Goal: Task Accomplishment & Management: Use online tool/utility

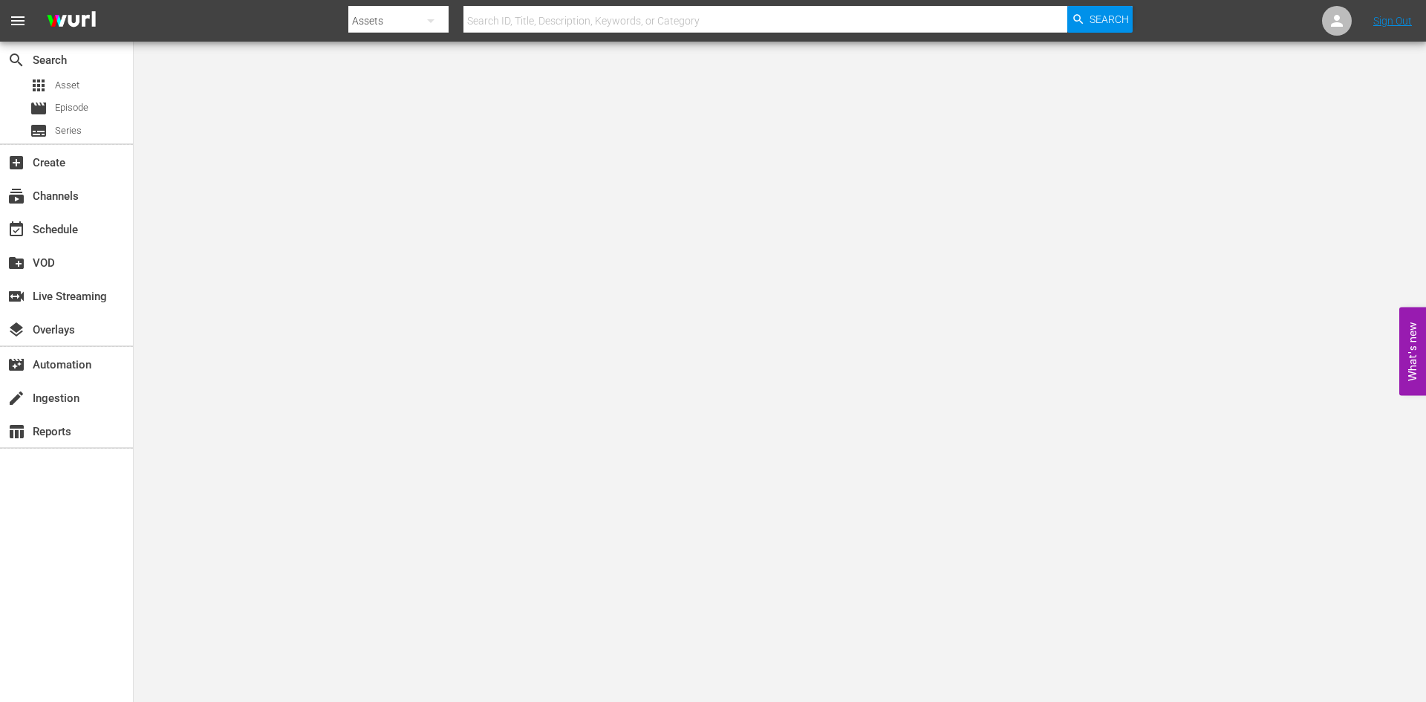
click at [613, 30] on input "text" at bounding box center [765, 21] width 604 height 36
click at [75, 193] on div "subscriptions Channels" at bounding box center [41, 193] width 83 height 13
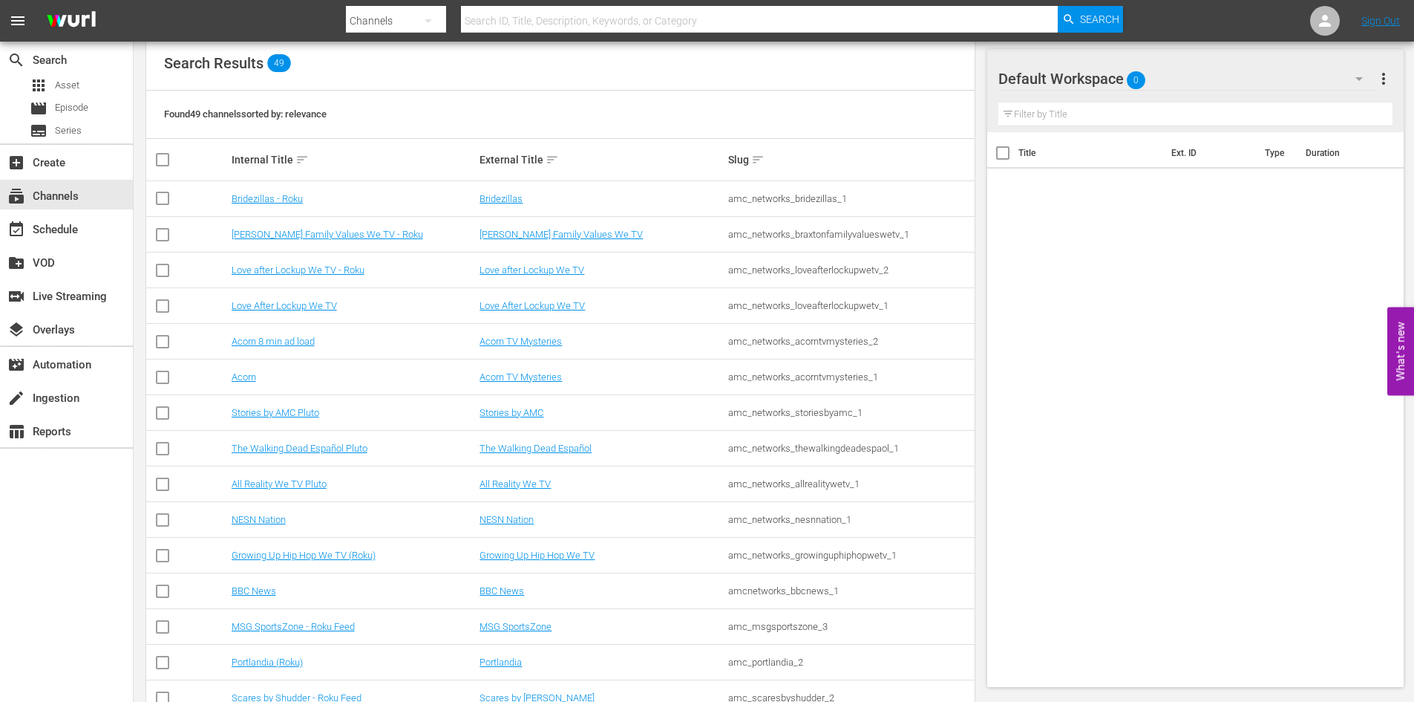
scroll to position [121, 0]
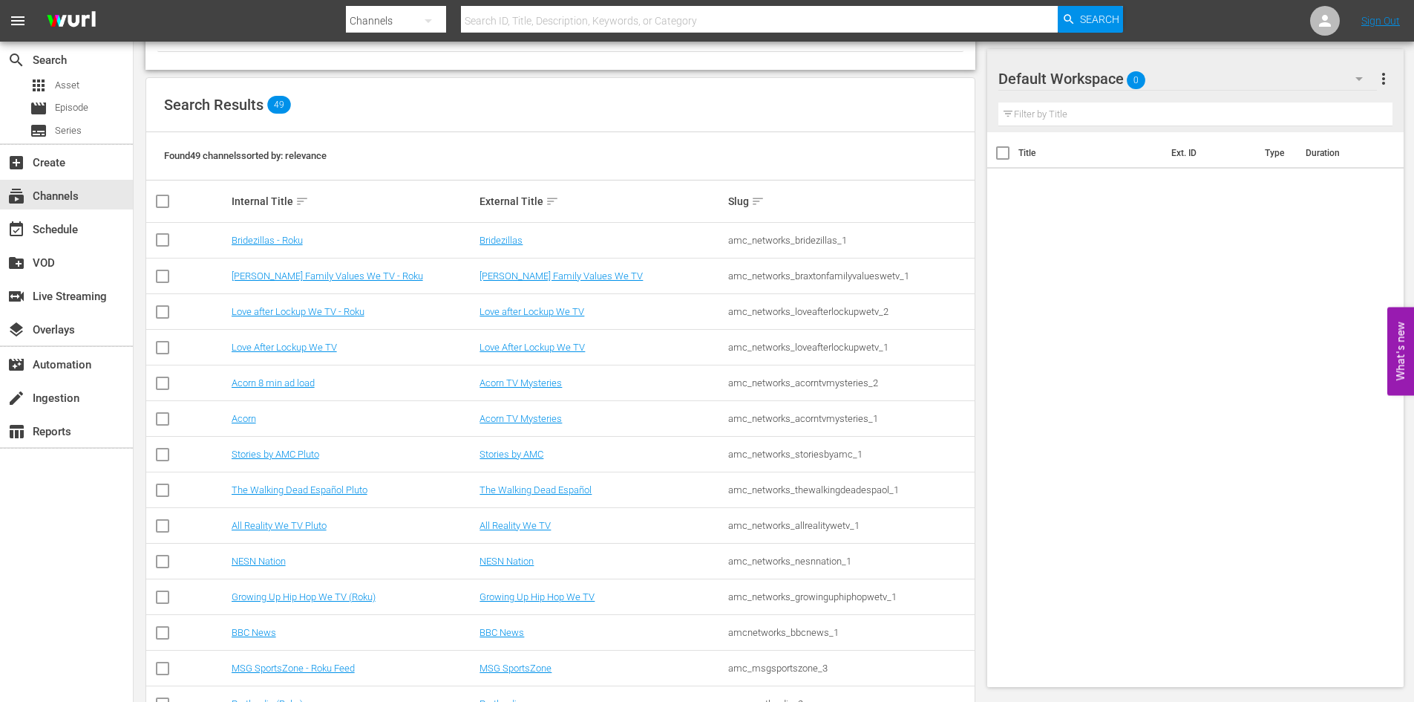
click at [589, 27] on input "text" at bounding box center [760, 21] width 598 height 36
type input "slightly"
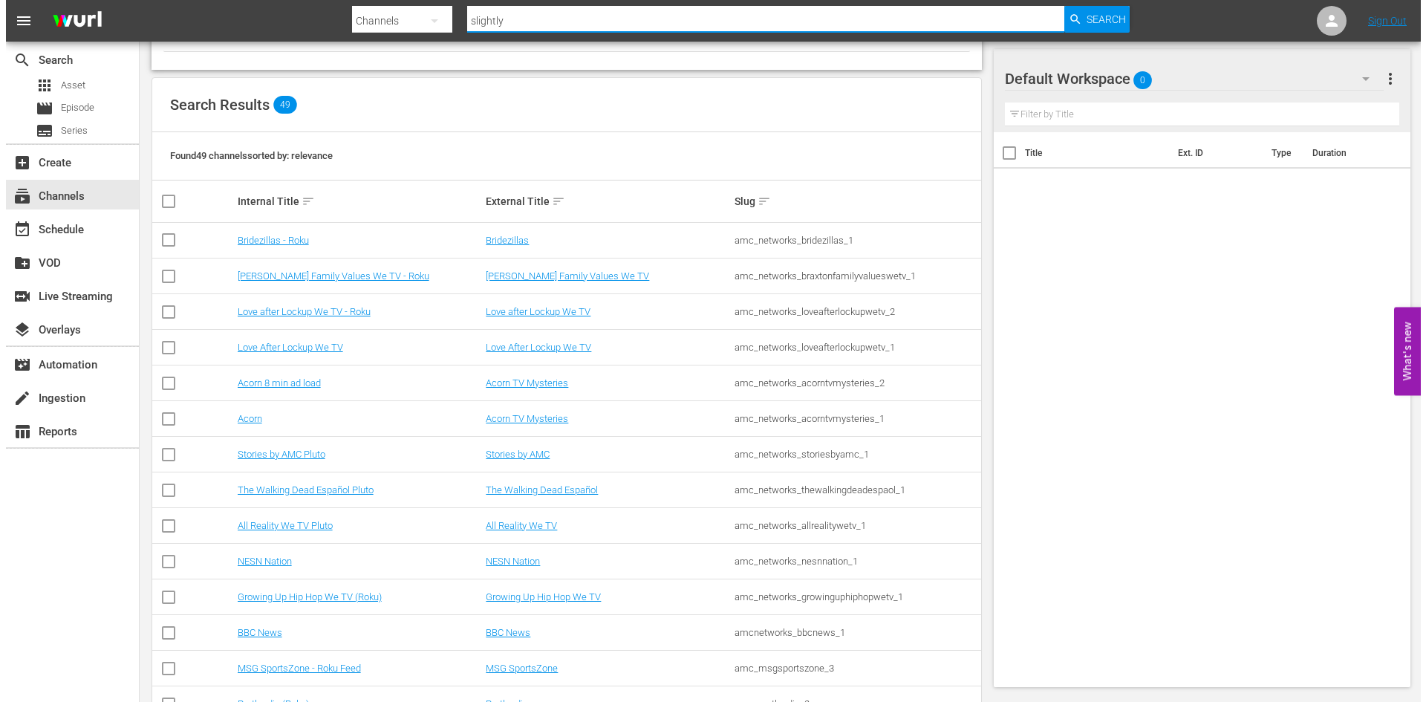
scroll to position [0, 0]
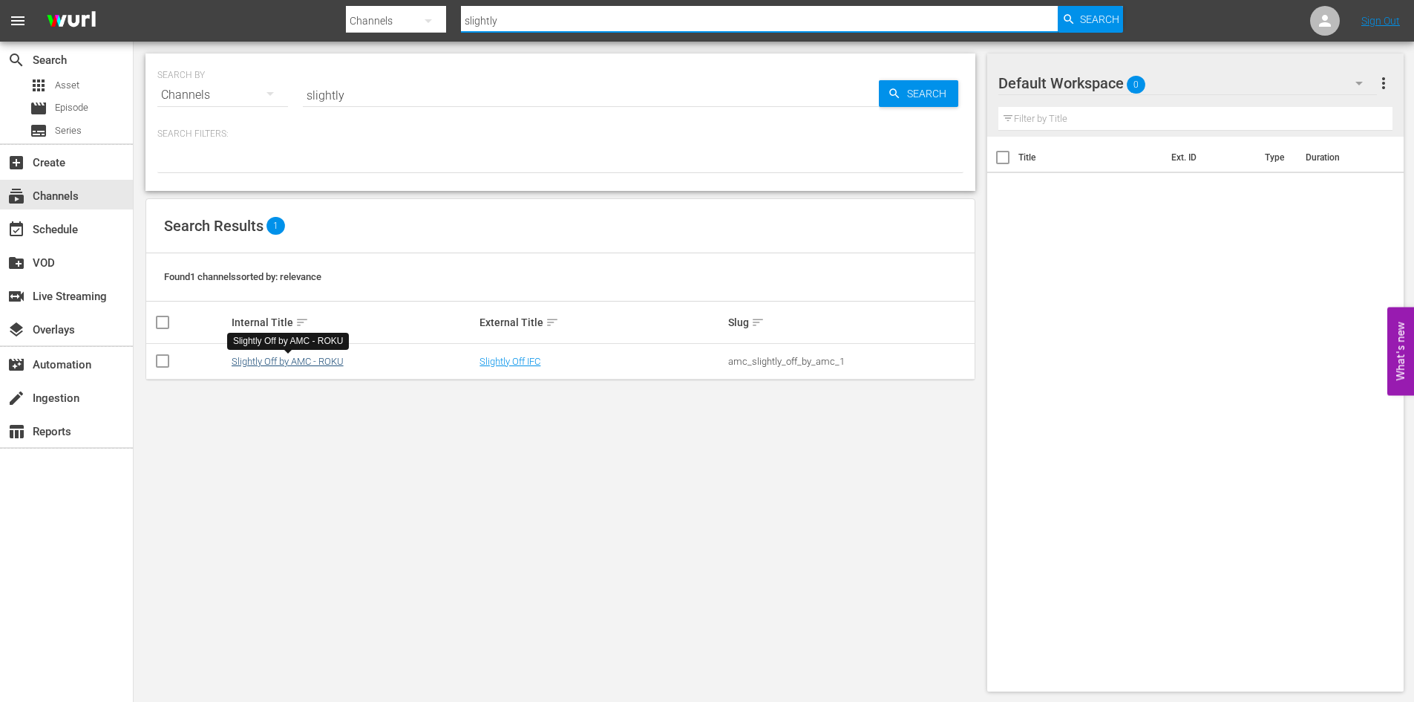
type input "slightly"
click at [295, 362] on link "Slightly Off by AMC - ROKU" at bounding box center [288, 361] width 112 height 11
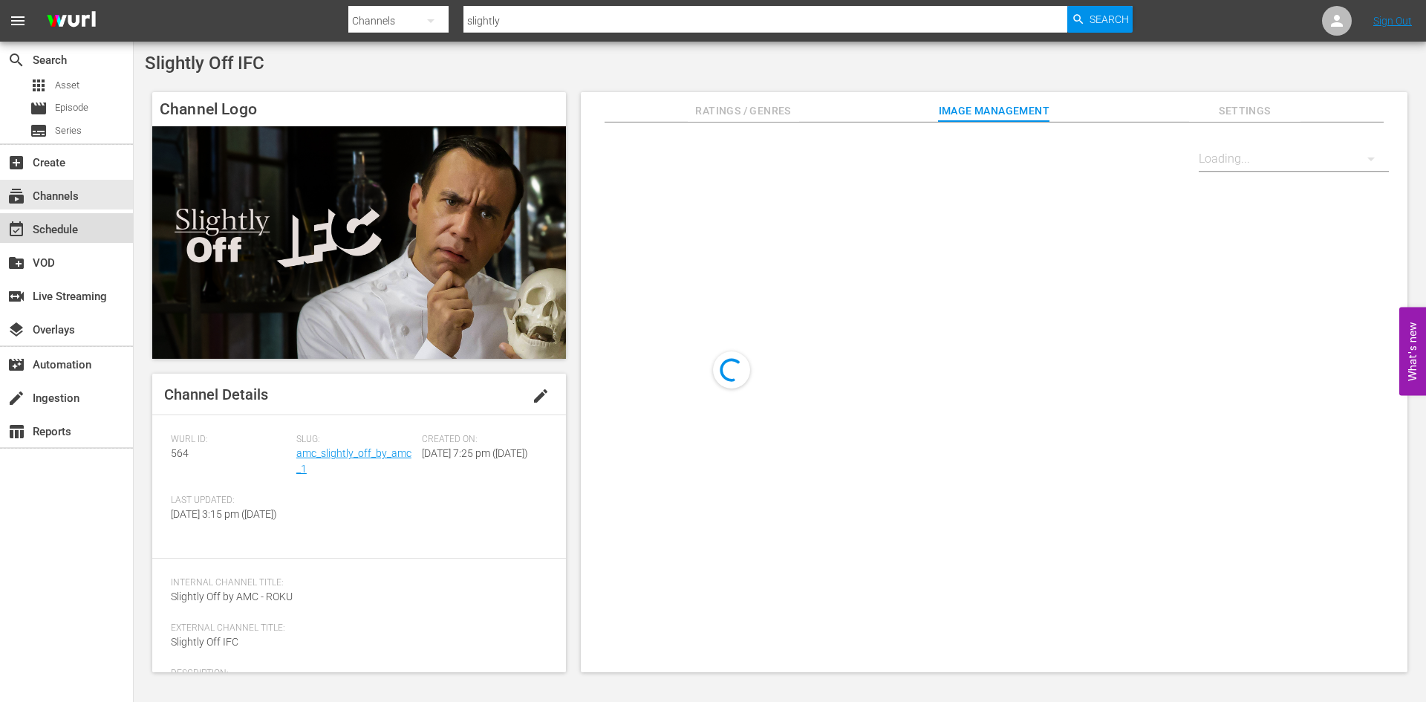
click at [77, 234] on div "event_available Schedule" at bounding box center [41, 227] width 83 height 13
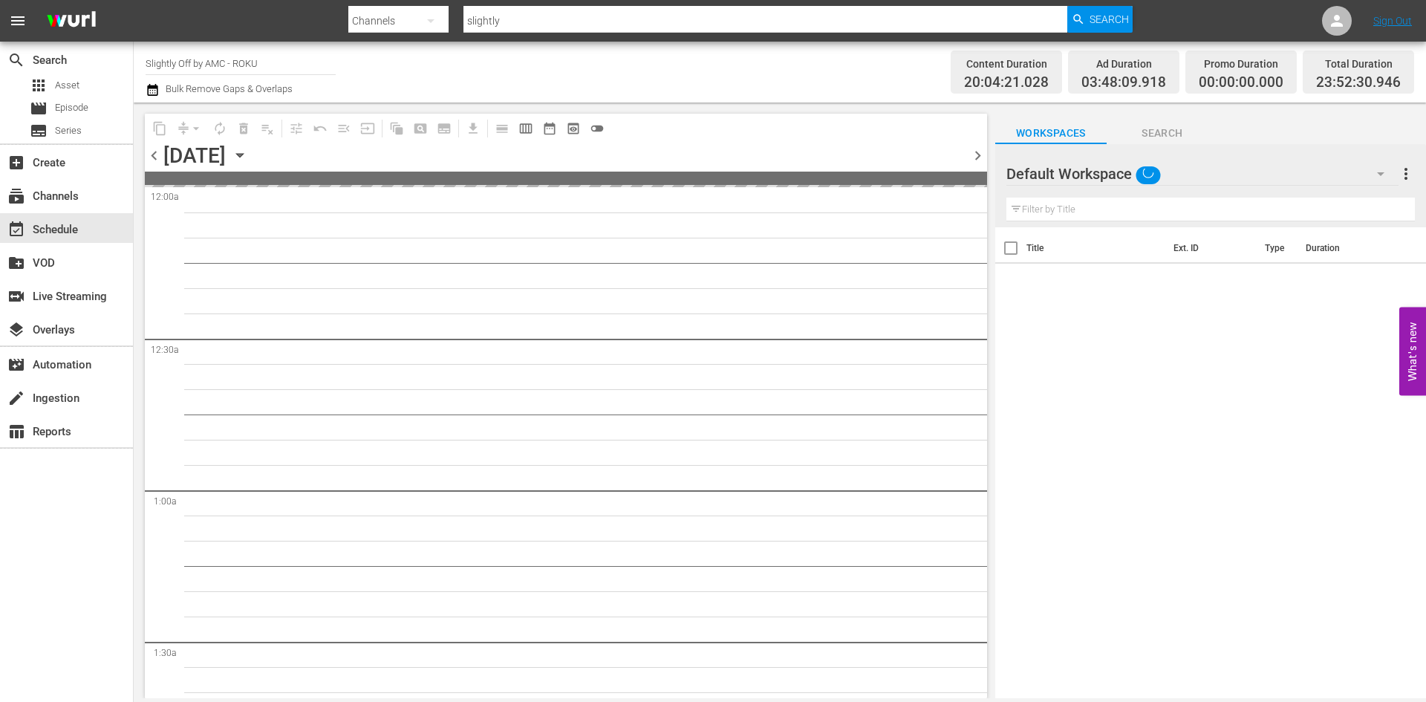
click at [248, 160] on icon "button" at bounding box center [240, 155] width 16 height 16
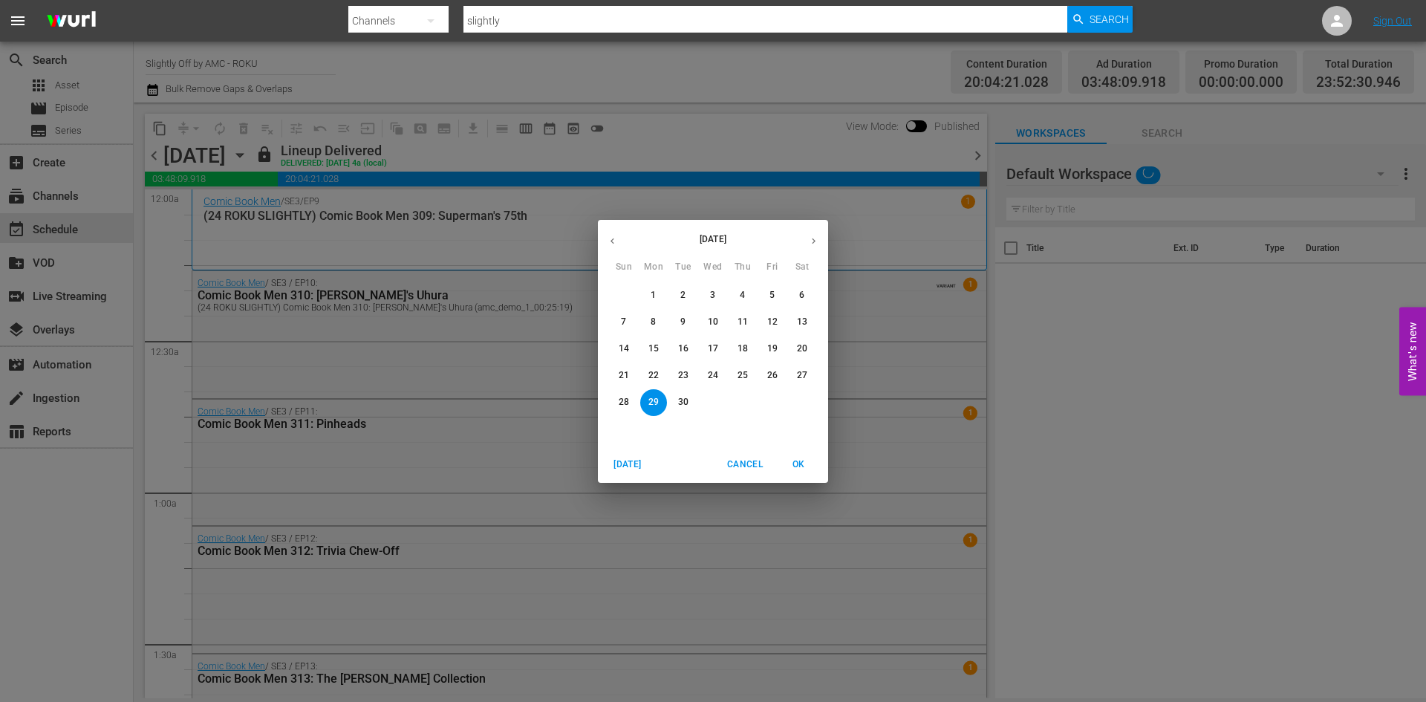
click at [812, 239] on icon "button" at bounding box center [813, 240] width 11 height 11
click at [623, 348] on p "12" at bounding box center [623, 348] width 10 height 13
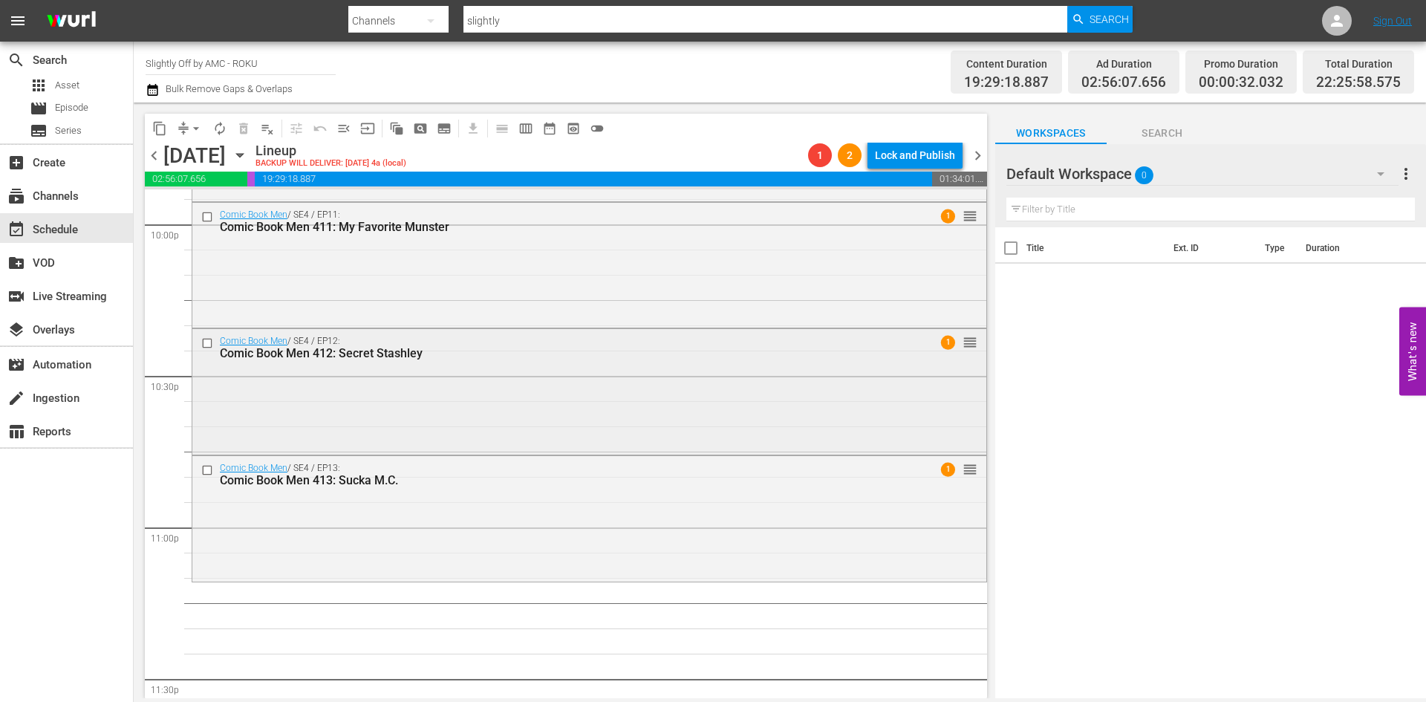
scroll to position [6762, 0]
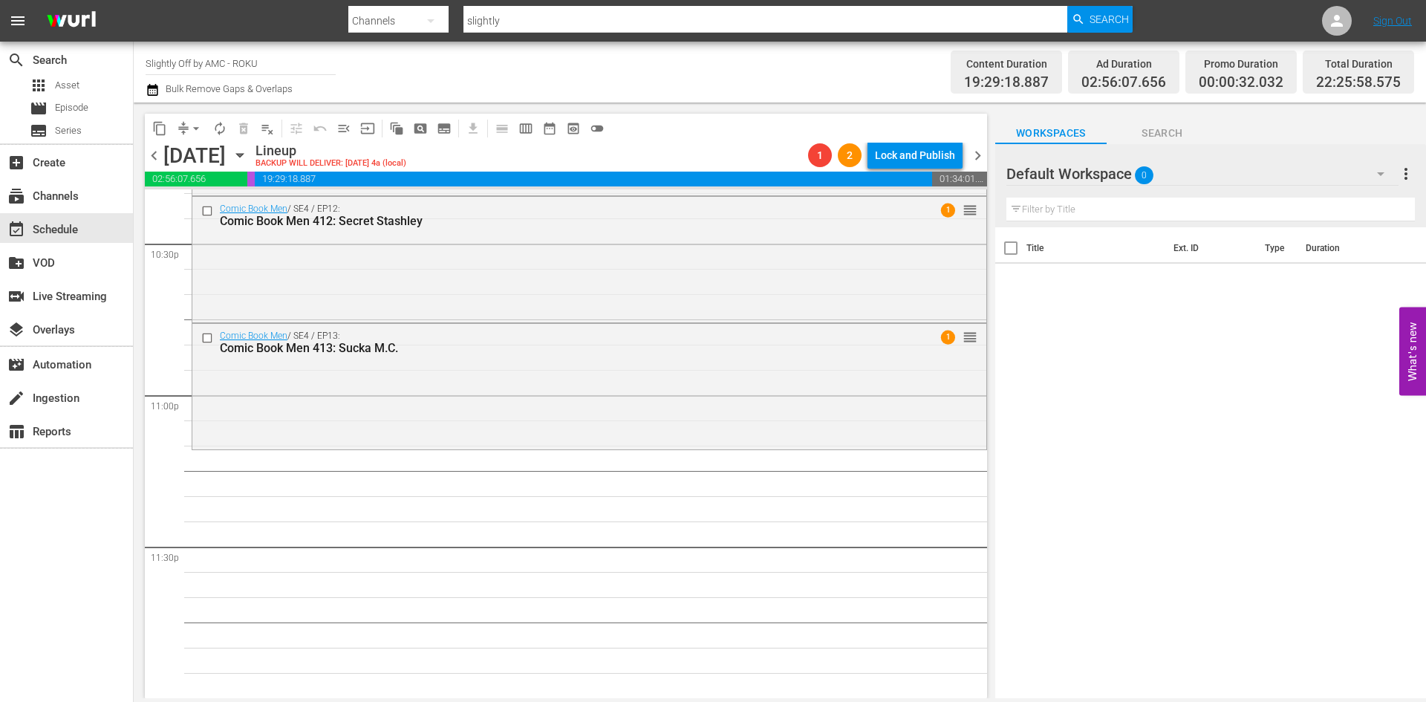
click at [984, 154] on span "chevron_right" at bounding box center [977, 155] width 19 height 19
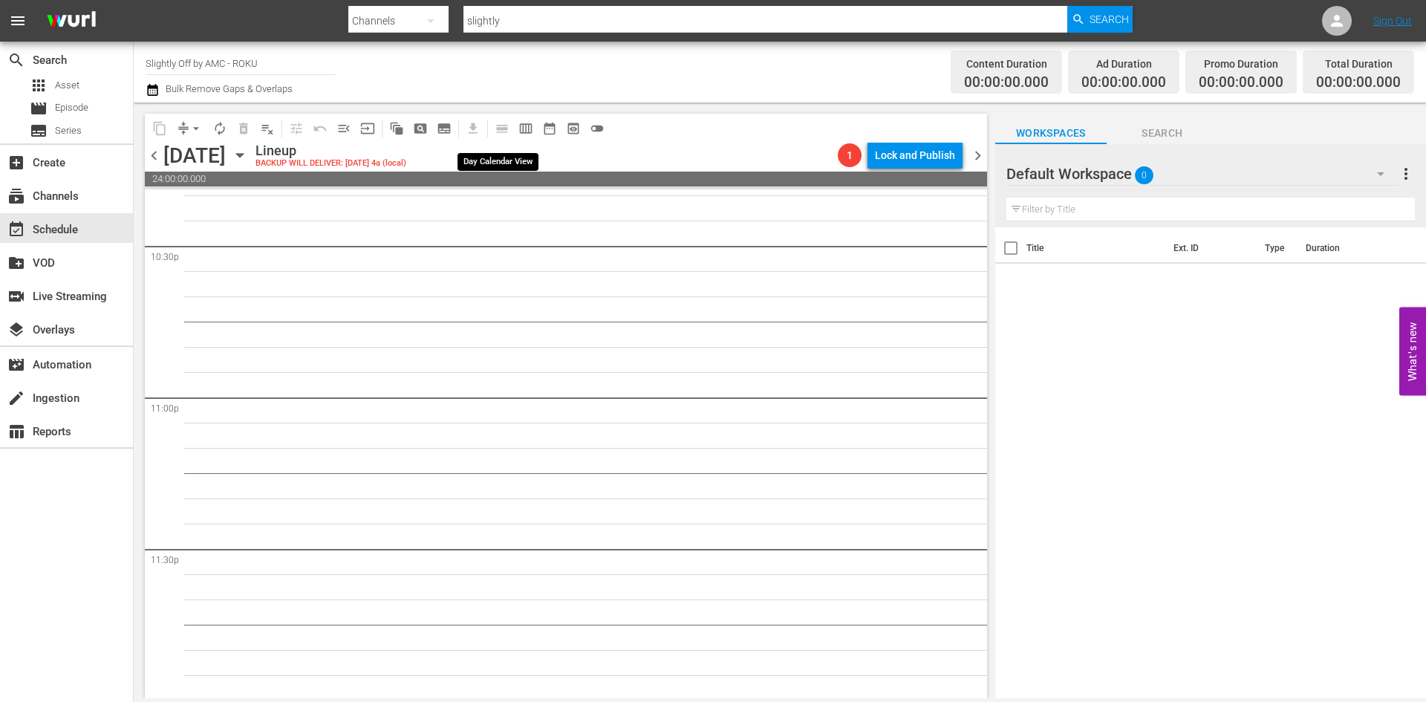
scroll to position [6762, 0]
